Goal: Information Seeking & Learning: Find specific fact

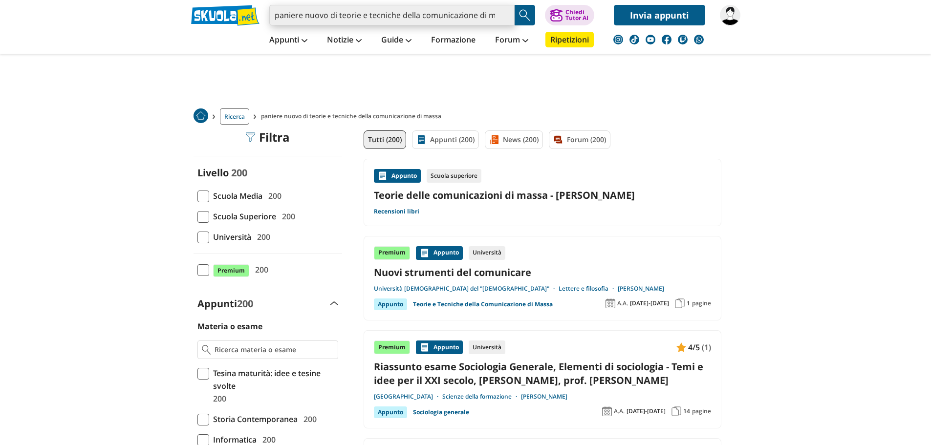
click at [477, 15] on input "paniere nuovo di teorie e tecniche della comunicazione di massa" at bounding box center [391, 15] width 245 height 21
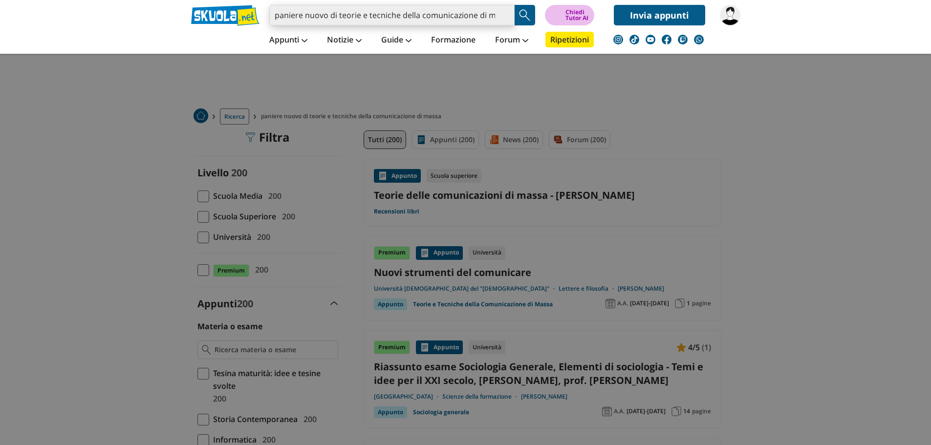
scroll to position [0, 14]
drag, startPoint x: 471, startPoint y: 15, endPoint x: 553, endPoint y: 16, distance: 81.7
click at [553, 16] on div "paniere nuovo di teorie e tecniche della comunicazione di massa Caricamento in …" at bounding box center [466, 12] width 564 height 25
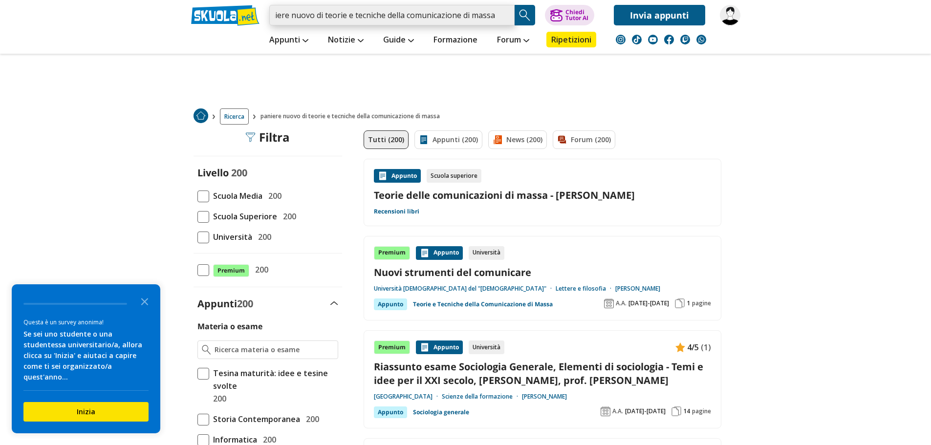
click at [495, 15] on input "paniere nuovo di teorie e tecniche della comunicazione di massa" at bounding box center [391, 15] width 245 height 21
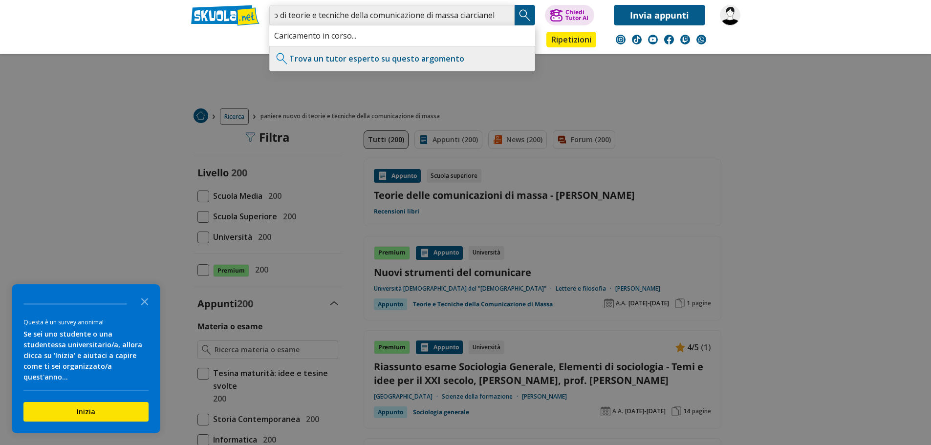
scroll to position [0, 54]
type input "paniere nuovo di teorie e tecniche della comunicazione di massa ciarcianelli"
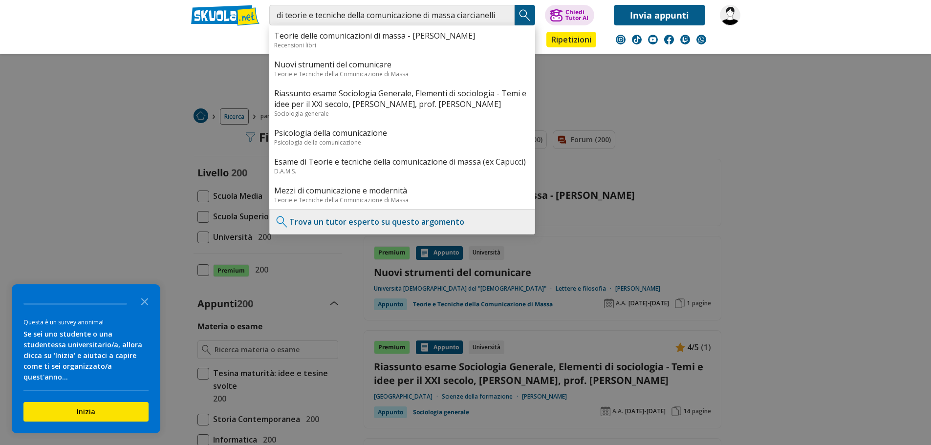
scroll to position [0, 0]
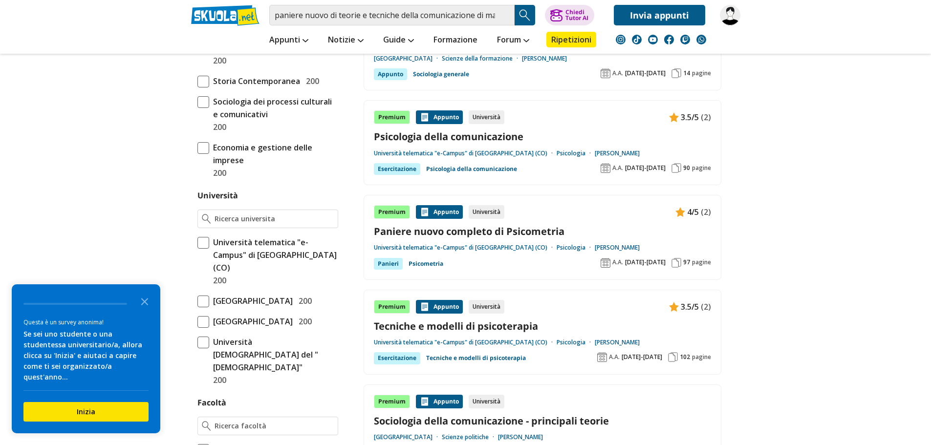
scroll to position [342, 0]
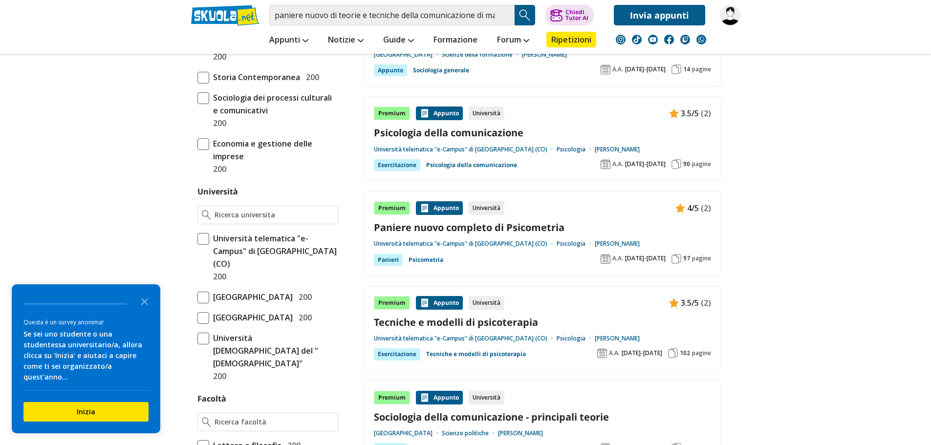
click at [206, 240] on span at bounding box center [204, 239] width 12 height 12
click at [198, 258] on input "Università telematica "e-Campus" di Novedrate (CO) 200" at bounding box center [198, 258] width 0 height 0
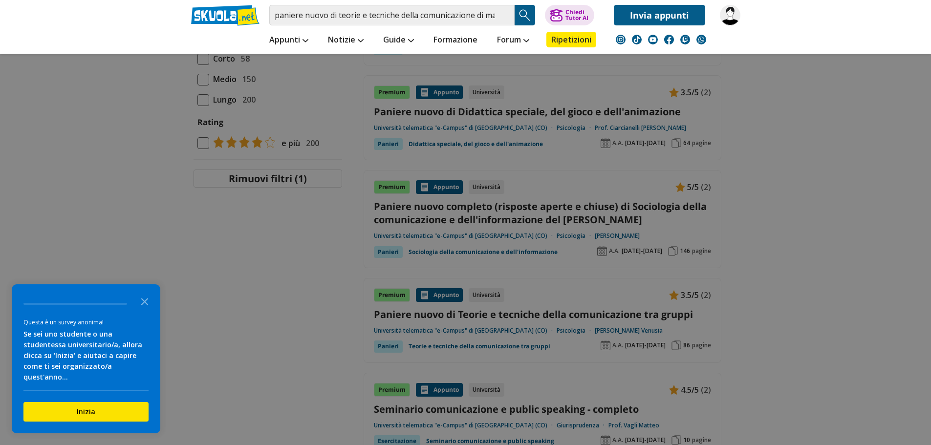
scroll to position [1027, 0]
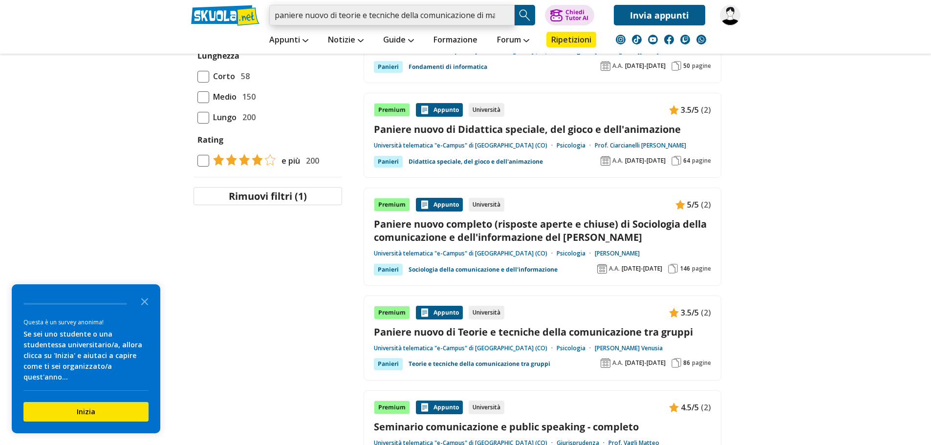
click at [329, 15] on input "paniere nuovo di teorie e tecniche della comunicazione di massa ciarcianelli" at bounding box center [391, 15] width 245 height 21
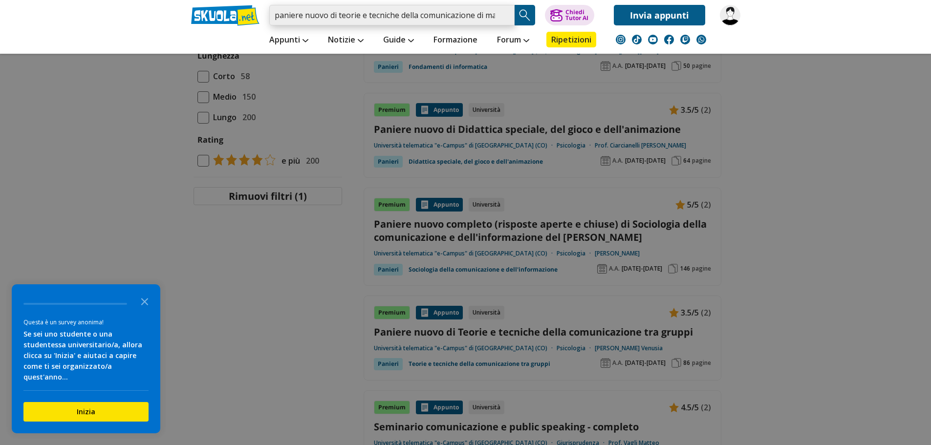
drag, startPoint x: 331, startPoint y: 16, endPoint x: 309, endPoint y: 14, distance: 22.1
click at [309, 14] on input "paniere nuovo di teorie e tecniche della comunicazione di massa ciarcianelli" at bounding box center [391, 15] width 245 height 21
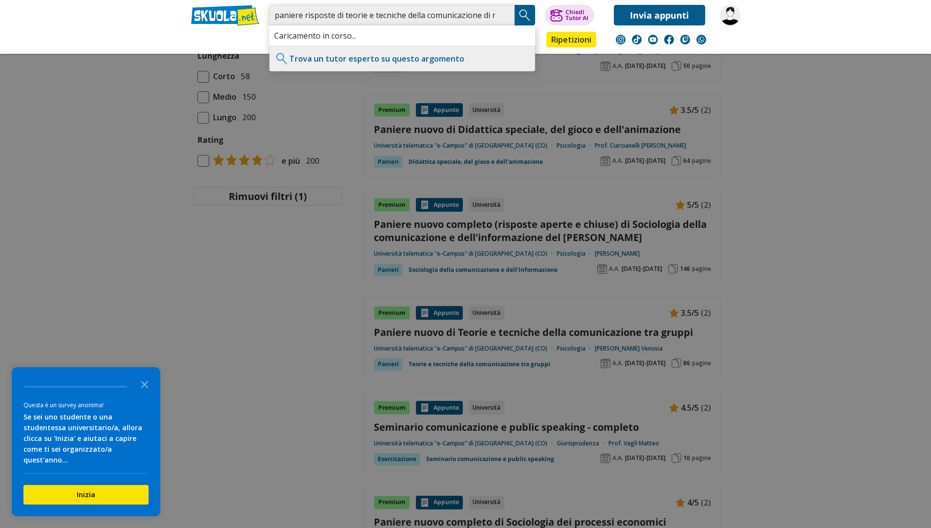
type input "paniere risposte di teorie e tecniche della comunicazione di massa ciarcianelli"
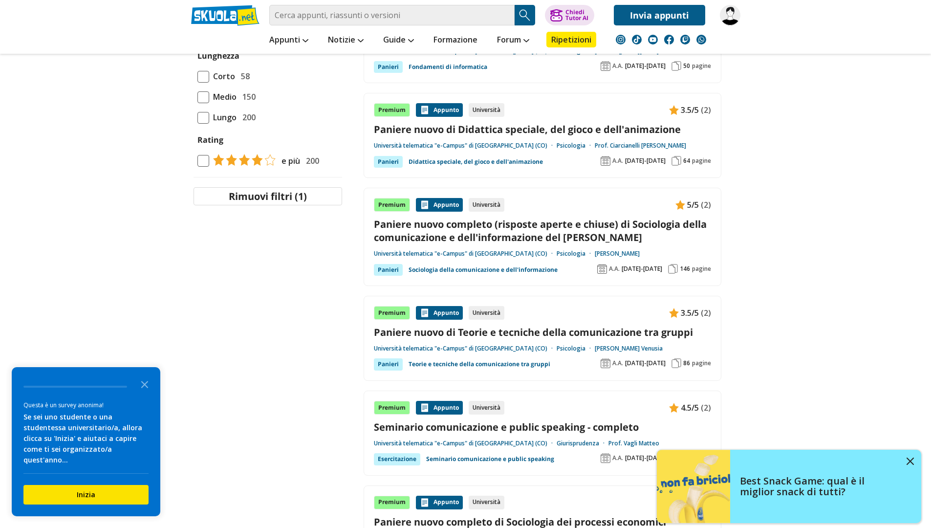
click at [530, 19] on img "Search Button" at bounding box center [525, 15] width 15 height 15
click at [524, 16] on img "Search Button" at bounding box center [525, 15] width 15 height 15
click at [770, 36] on header "Caricamento in corso... Trova un tutor esperto su questo argomento Chiedi Tutor…" at bounding box center [465, 27] width 931 height 54
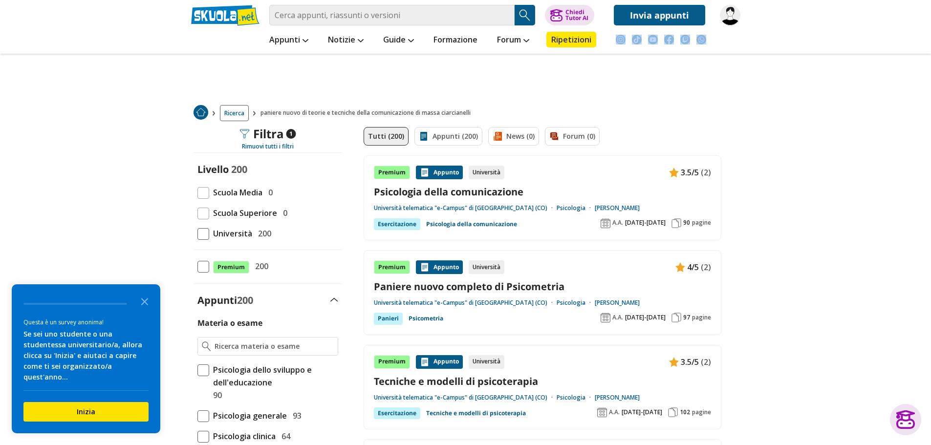
scroll to position [0, 0]
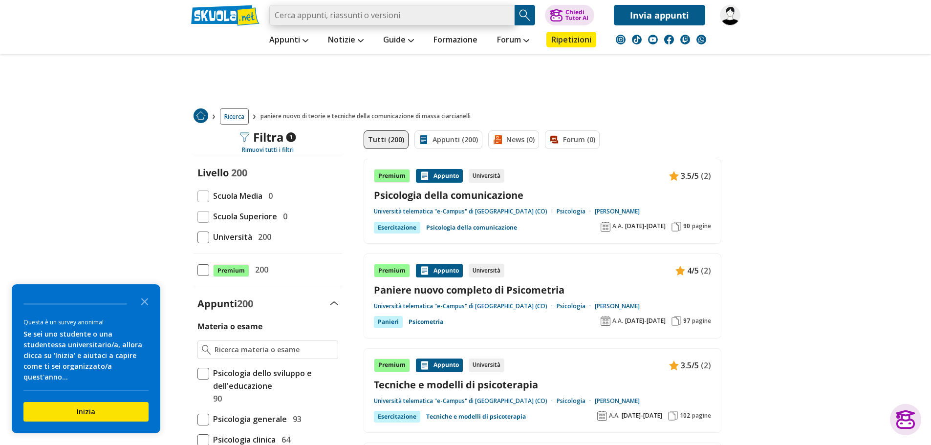
click at [441, 14] on input "search" at bounding box center [391, 15] width 245 height 21
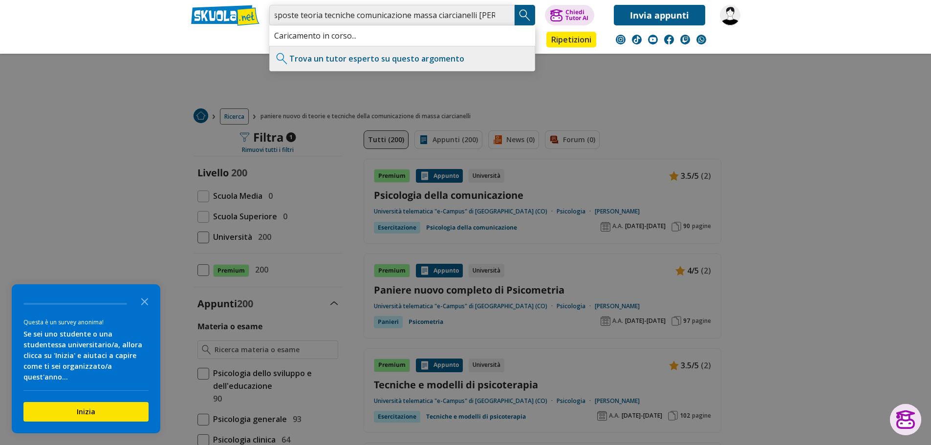
scroll to position [0, 44]
type input "paniere risposte teoria tecniche comunicazione massa ciarcianelli sandra"
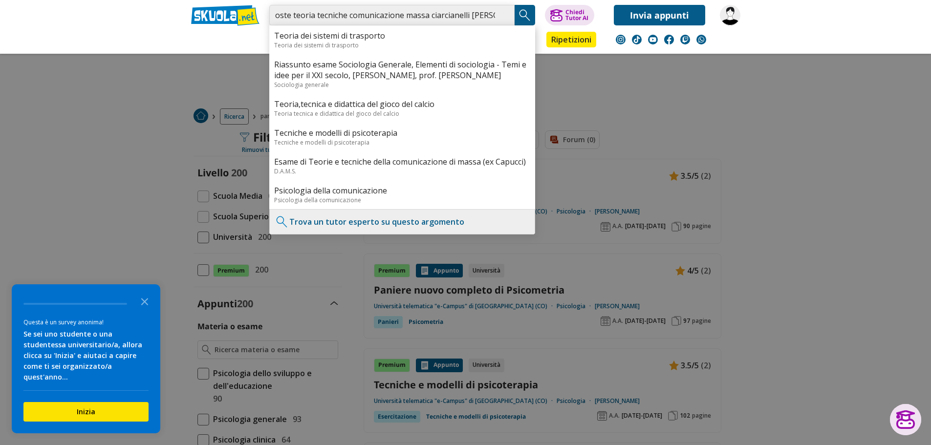
scroll to position [0, 0]
click at [803, 98] on div at bounding box center [465, 222] width 931 height 445
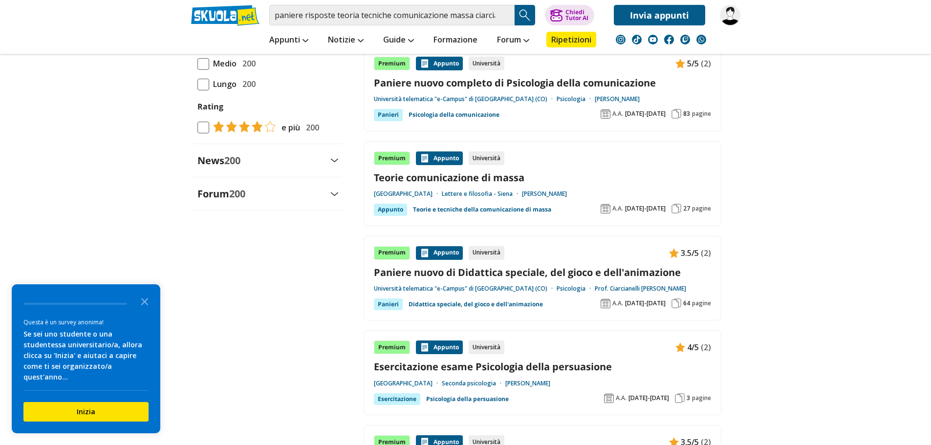
scroll to position [1076, 0]
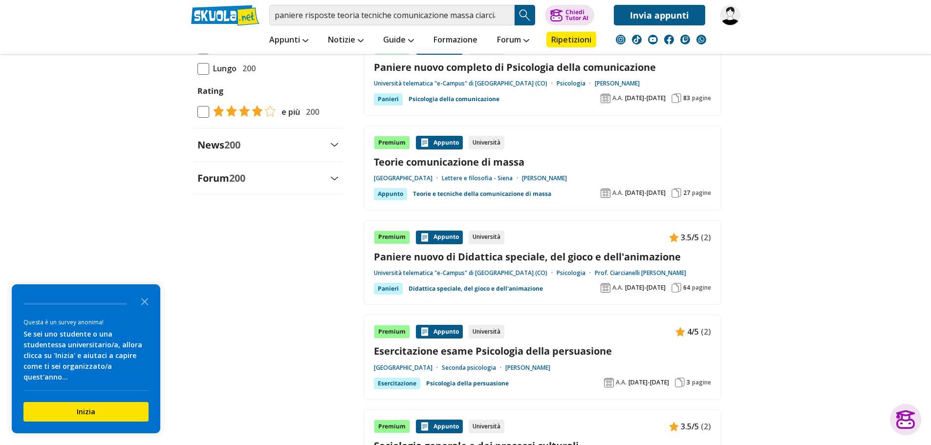
click at [600, 272] on link "Prof. Ciarcianelli [PERSON_NAME]" at bounding box center [640, 273] width 91 height 8
